Goal: Task Accomplishment & Management: Manage account settings

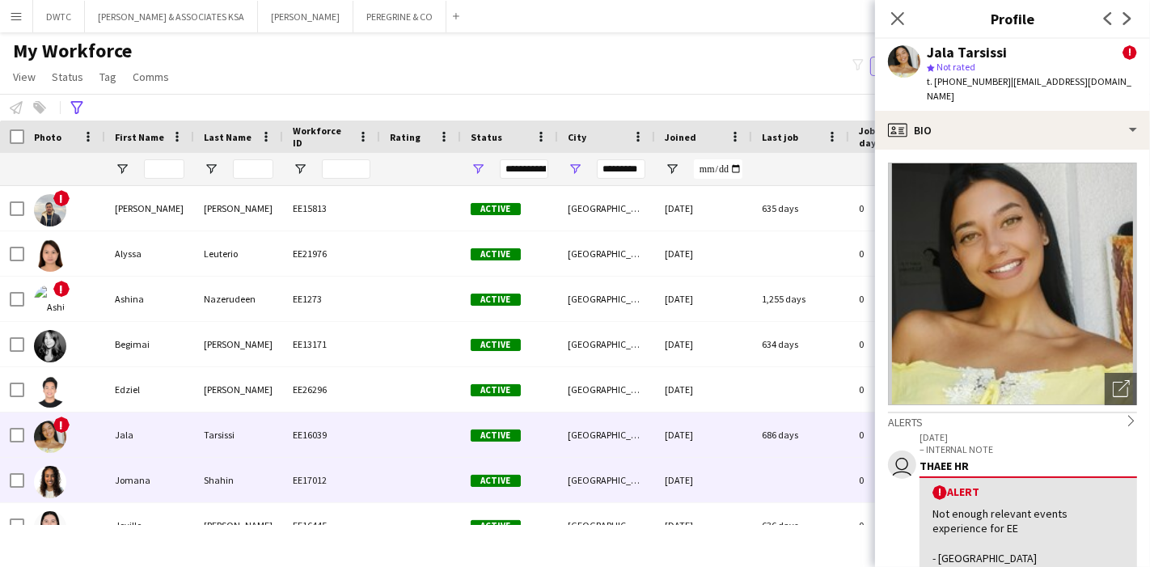
scroll to position [131, 0]
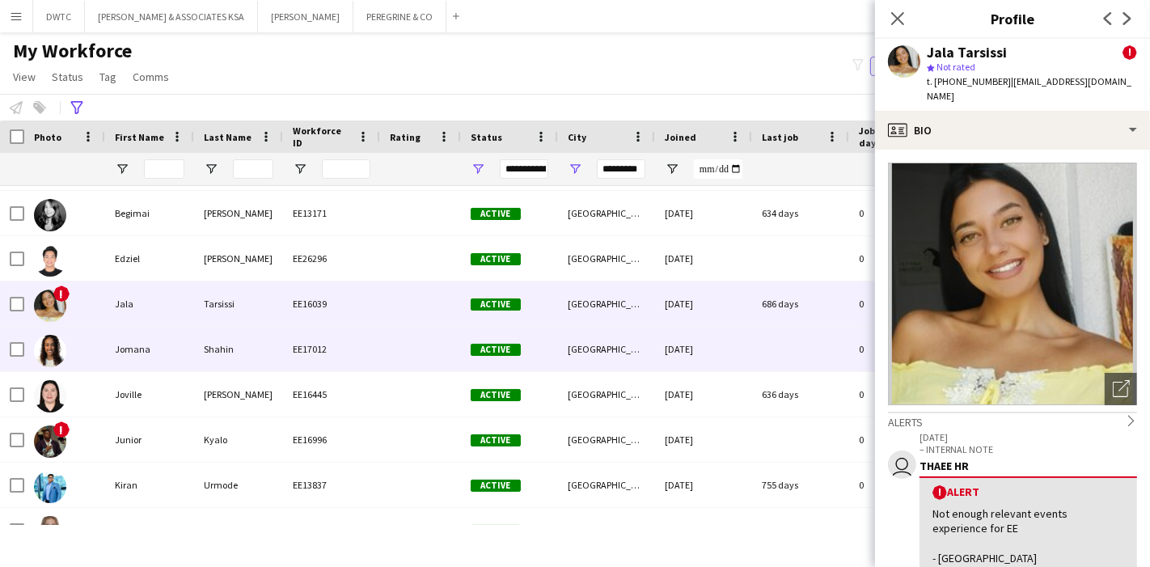
click at [117, 338] on div "Jomana" at bounding box center [149, 349] width 89 height 44
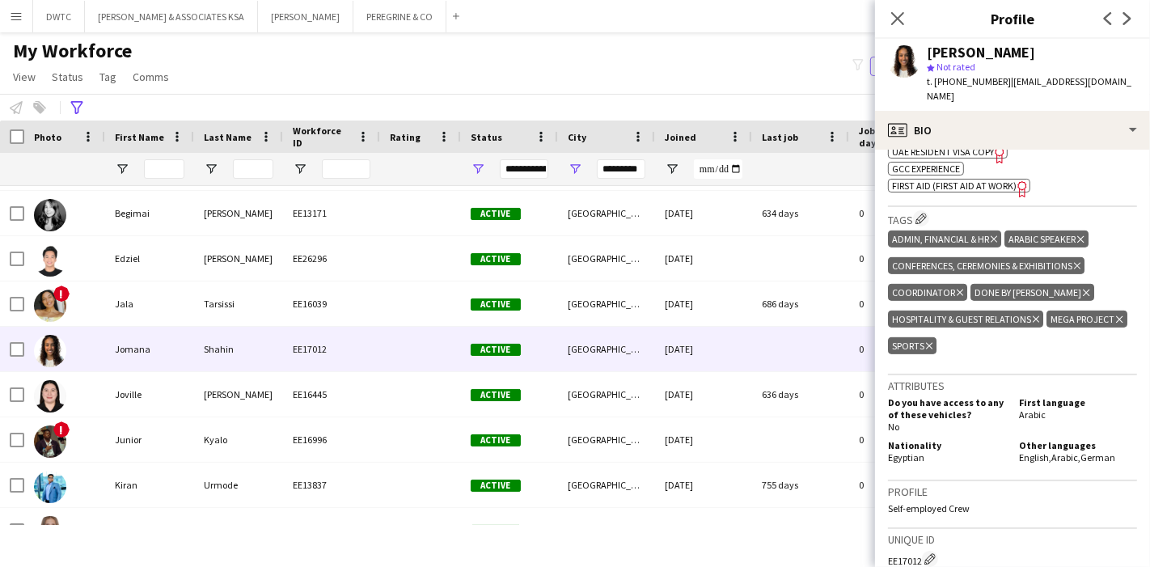
scroll to position [934, 0]
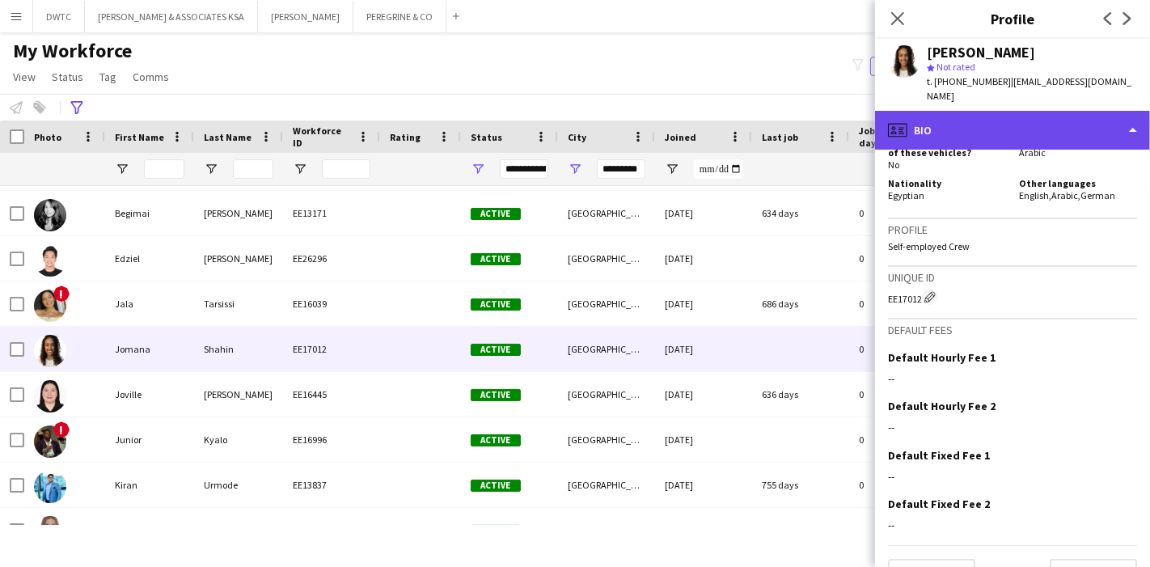
click at [1071, 111] on div "profile Bio" at bounding box center [1012, 130] width 275 height 39
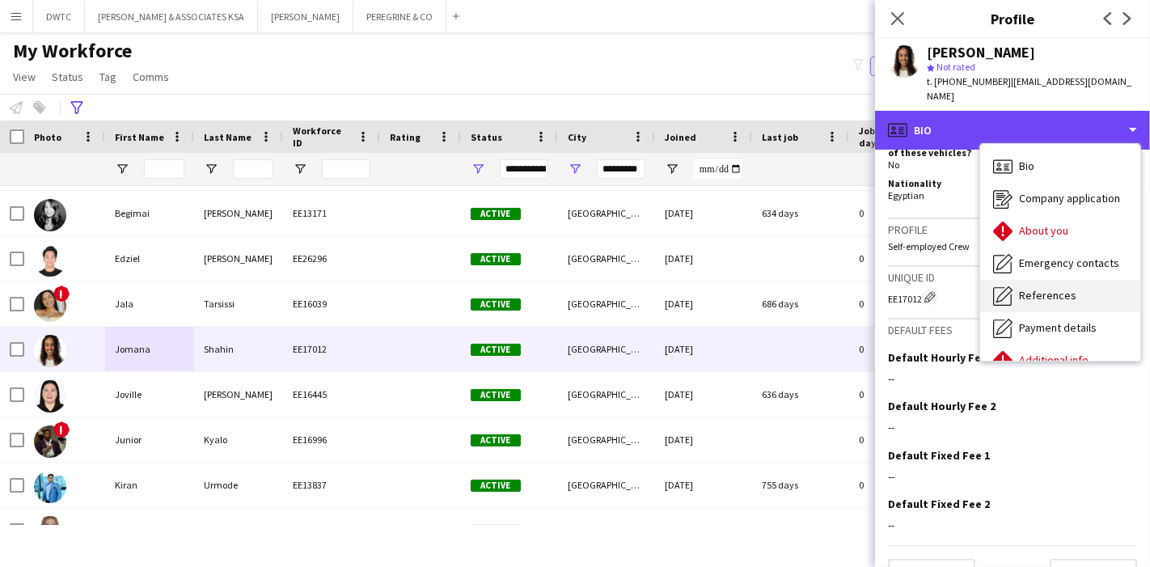
scroll to position [119, 0]
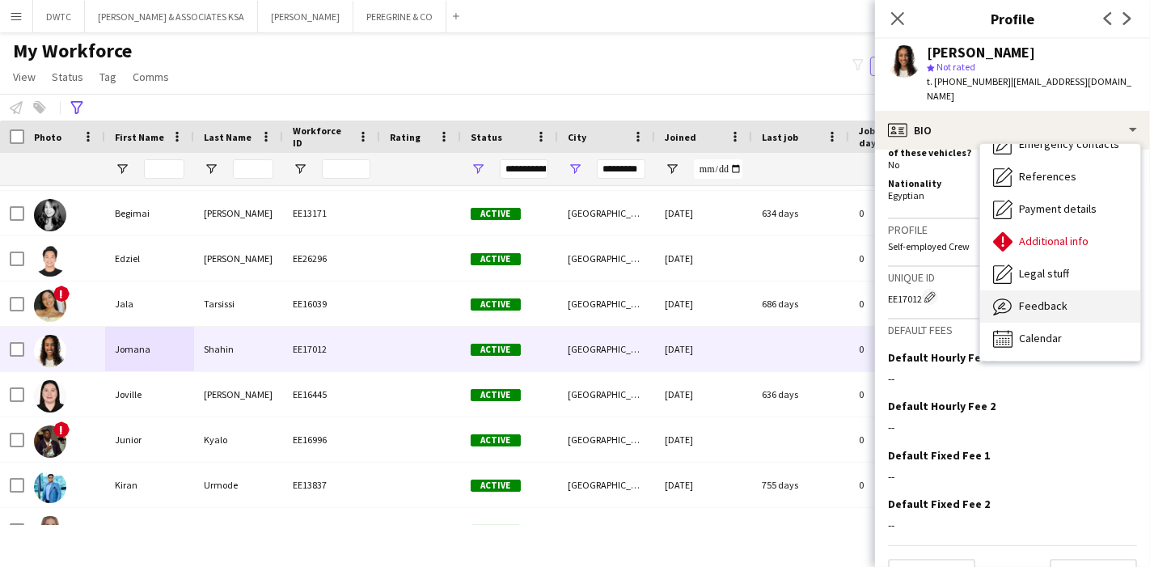
click at [1060, 298] on span "Feedback" at bounding box center [1043, 305] width 49 height 15
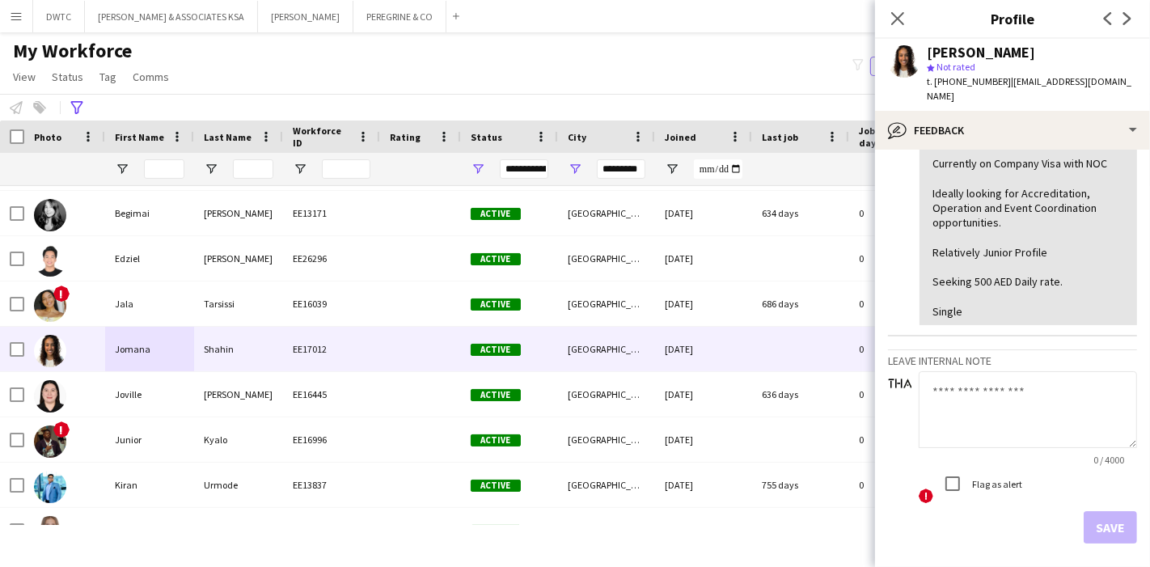
scroll to position [458, 0]
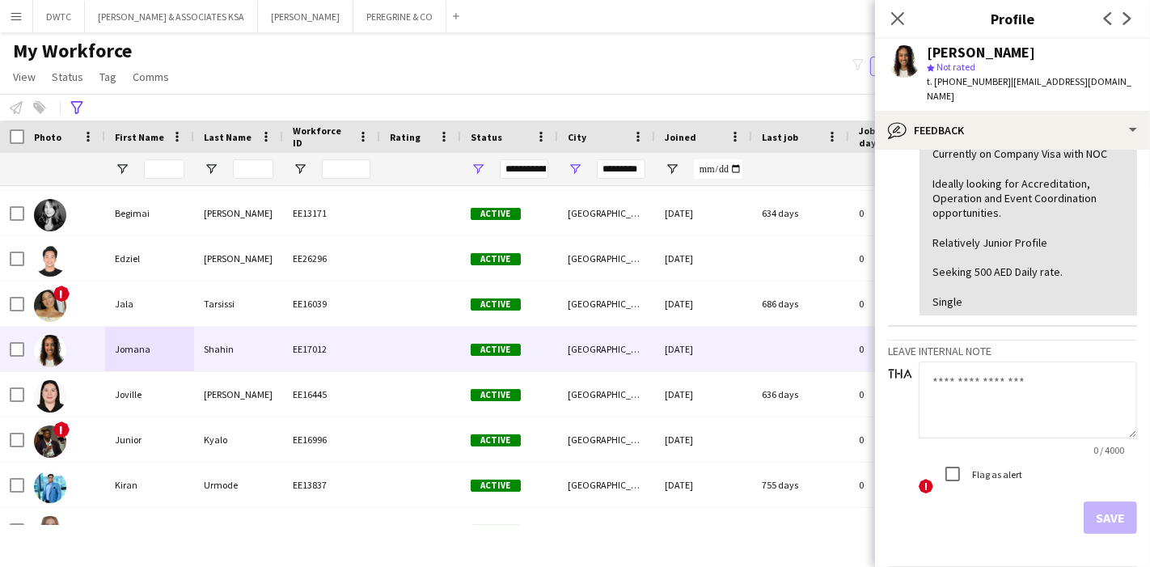
click at [993, 362] on textarea at bounding box center [1028, 400] width 218 height 77
paste textarea "**********"
click at [1052, 362] on textarea "**********" at bounding box center [1028, 400] width 218 height 77
type textarea "**********"
click at [1099, 501] on button "Save" at bounding box center [1110, 517] width 53 height 32
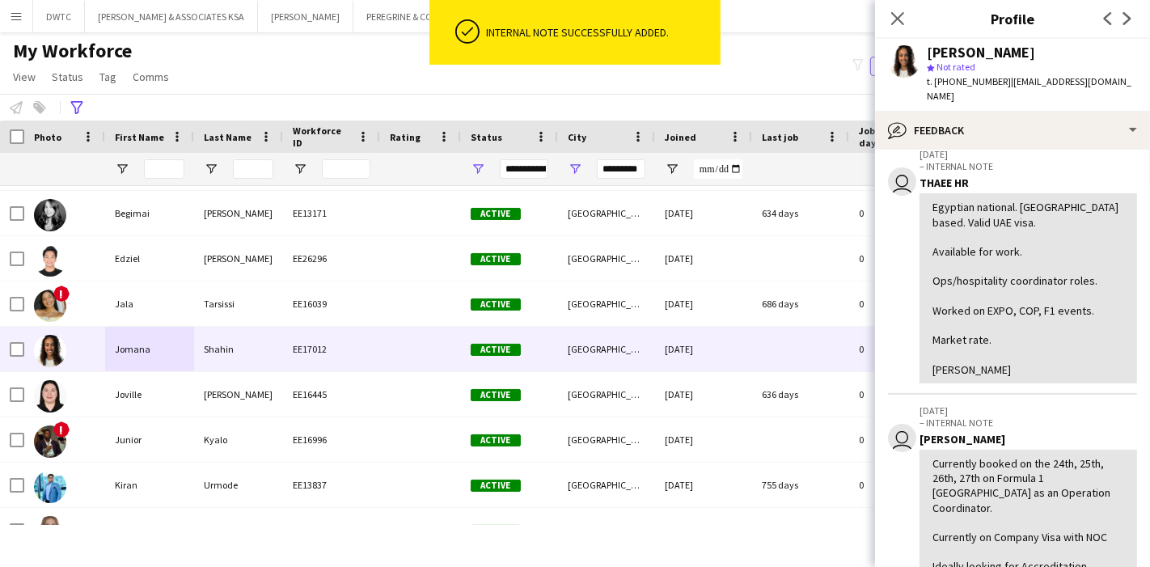
scroll to position [0, 0]
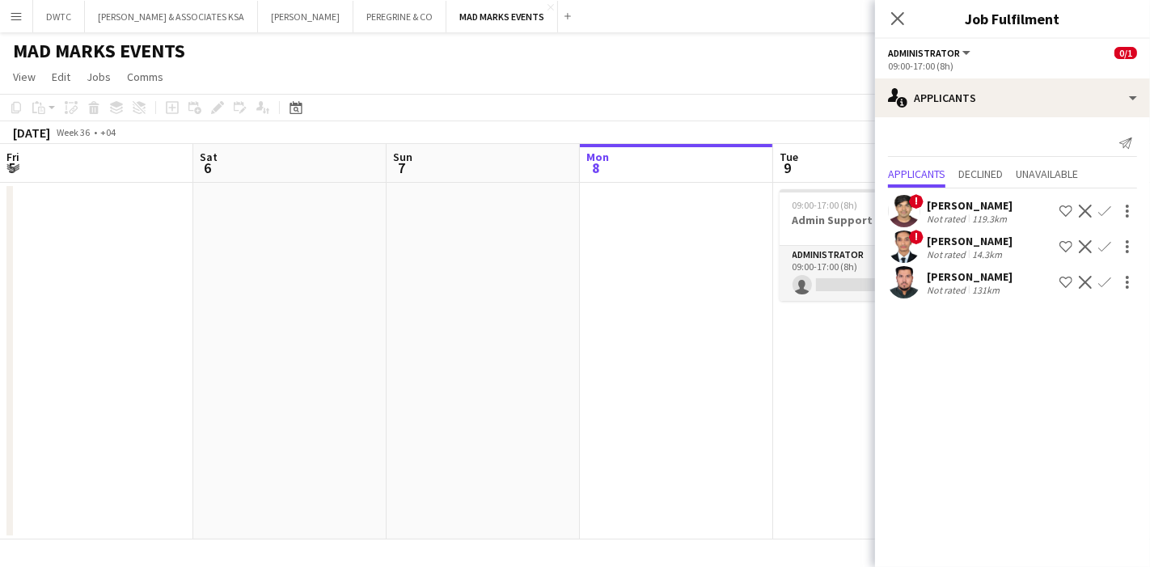
scroll to position [0, 386]
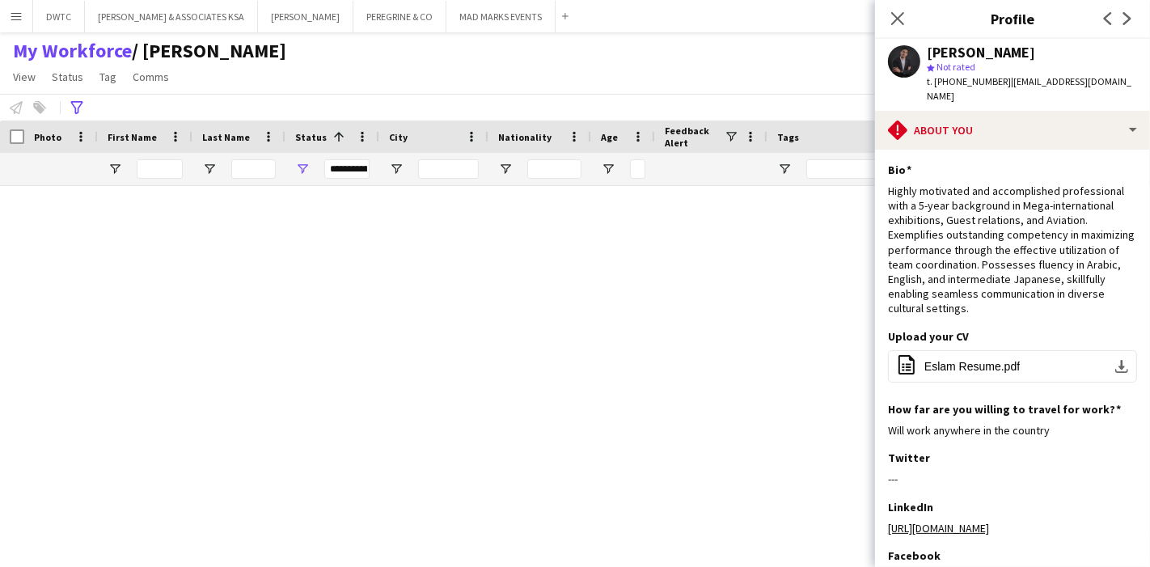
scroll to position [36, 0]
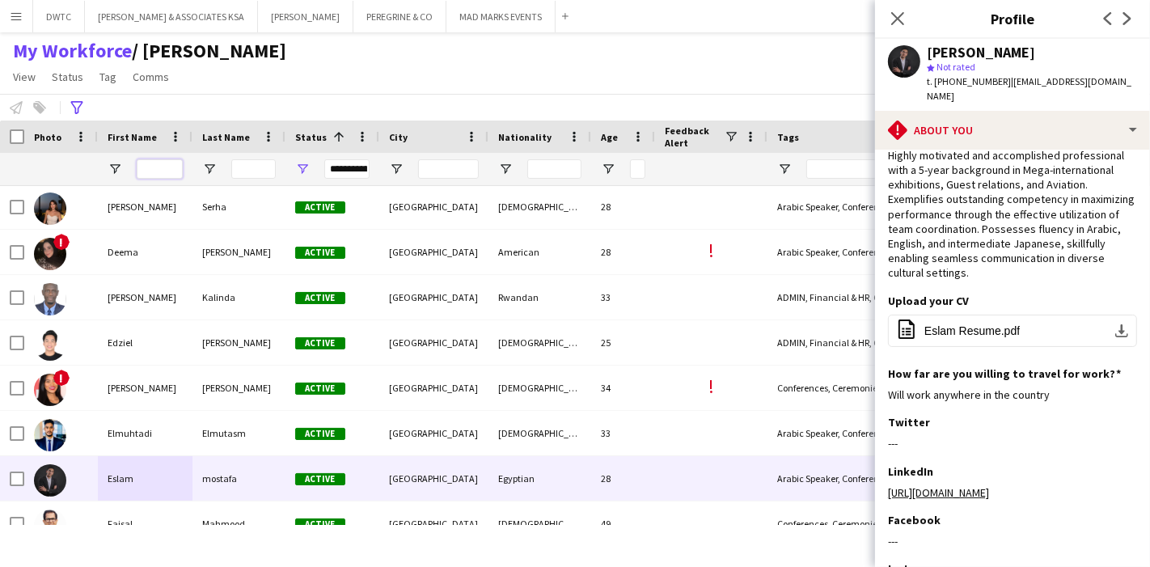
click at [174, 167] on input "First Name Filter Input" at bounding box center [160, 168] width 46 height 19
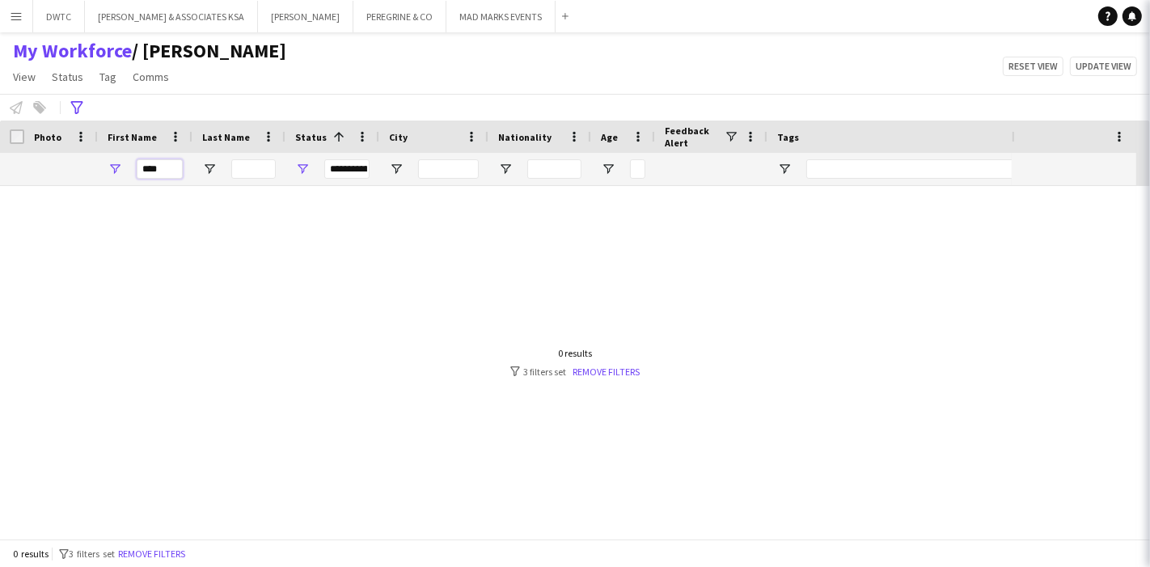
scroll to position [0, 0]
type input "******"
click at [74, 112] on icon at bounding box center [76, 107] width 12 height 13
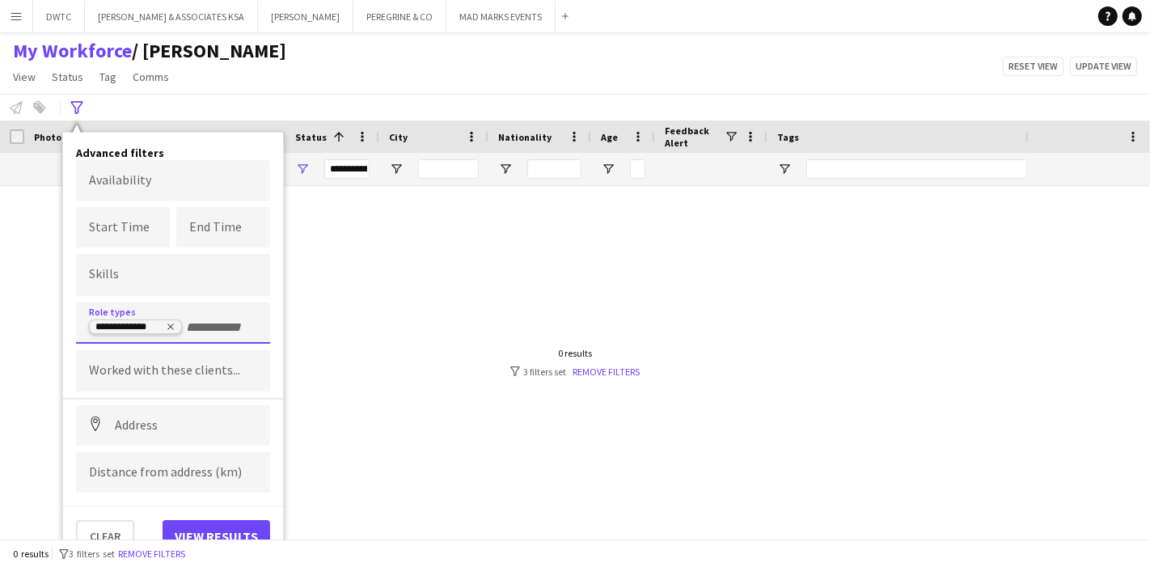
click at [171, 326] on icon "Remove tag" at bounding box center [171, 327] width 10 height 10
click at [229, 520] on button "View results" at bounding box center [217, 536] width 108 height 32
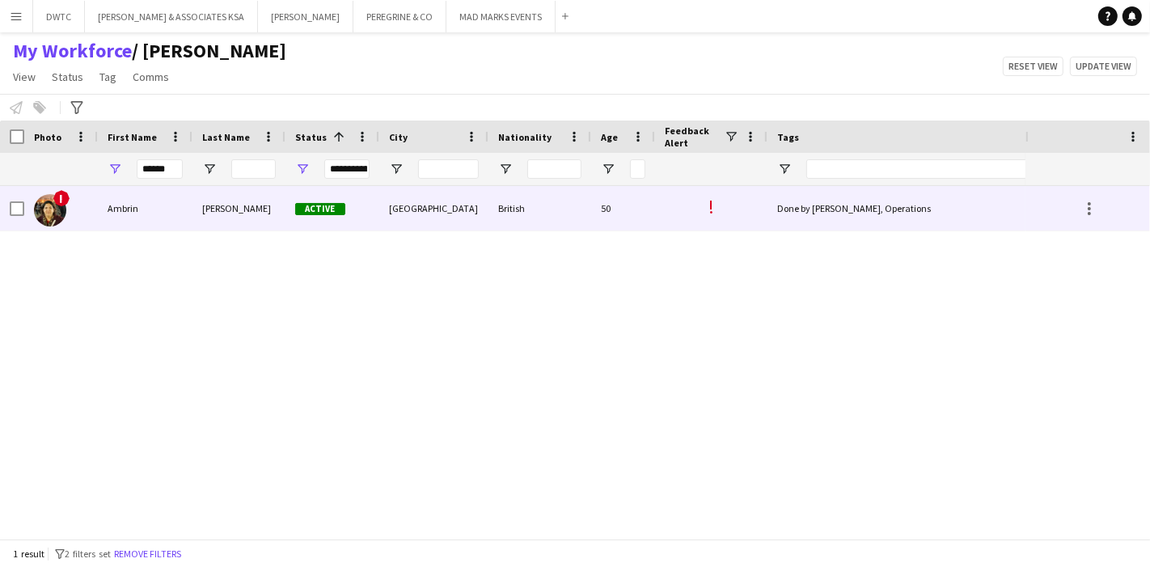
click at [226, 209] on div "[PERSON_NAME]" at bounding box center [239, 208] width 93 height 44
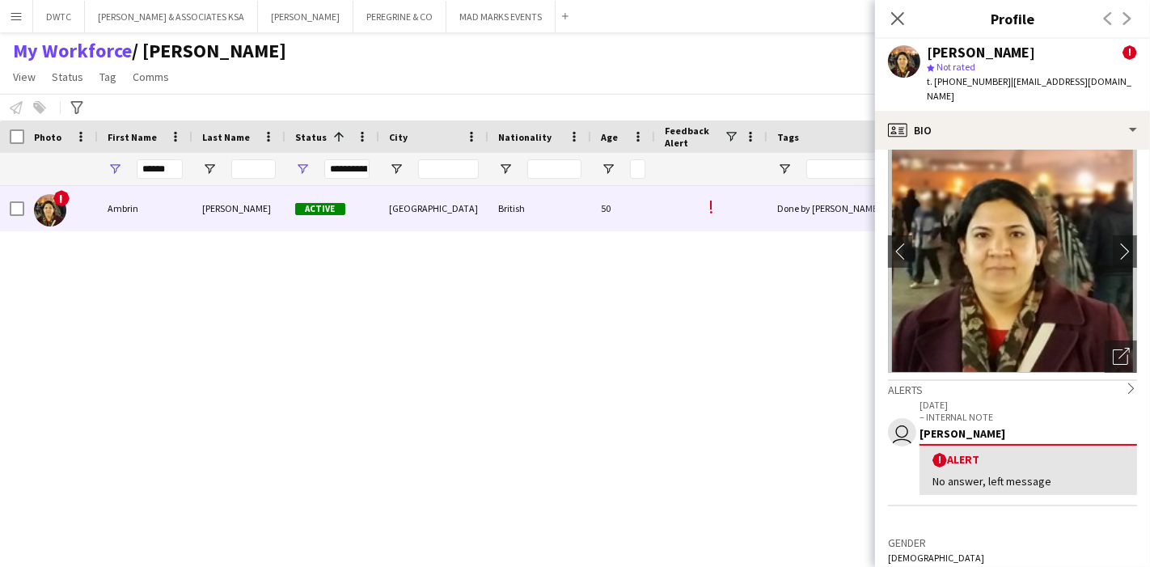
scroll to position [31, 0]
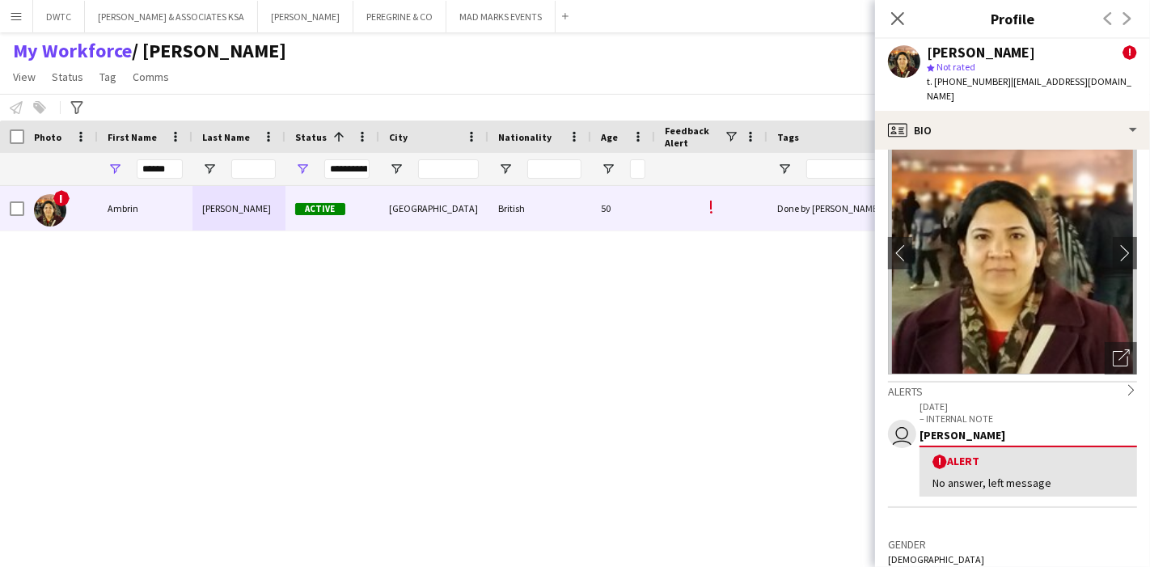
drag, startPoint x: 934, startPoint y: 80, endPoint x: 996, endPoint y: 80, distance: 61.5
click at [996, 80] on span "t. [PHONE_NUMBER]" at bounding box center [969, 81] width 84 height 12
copy span "[PHONE_NUMBER]"
